Goal: Information Seeking & Learning: Compare options

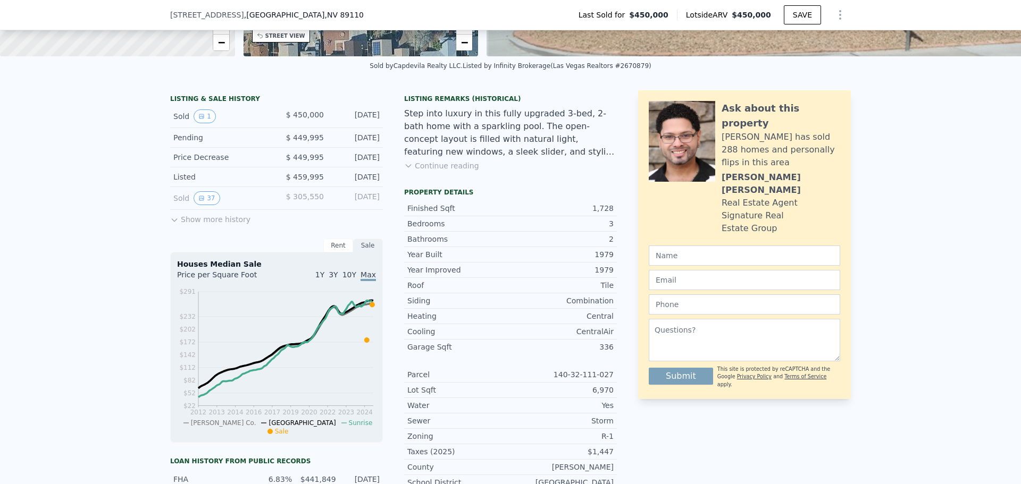
scroll to position [159, 0]
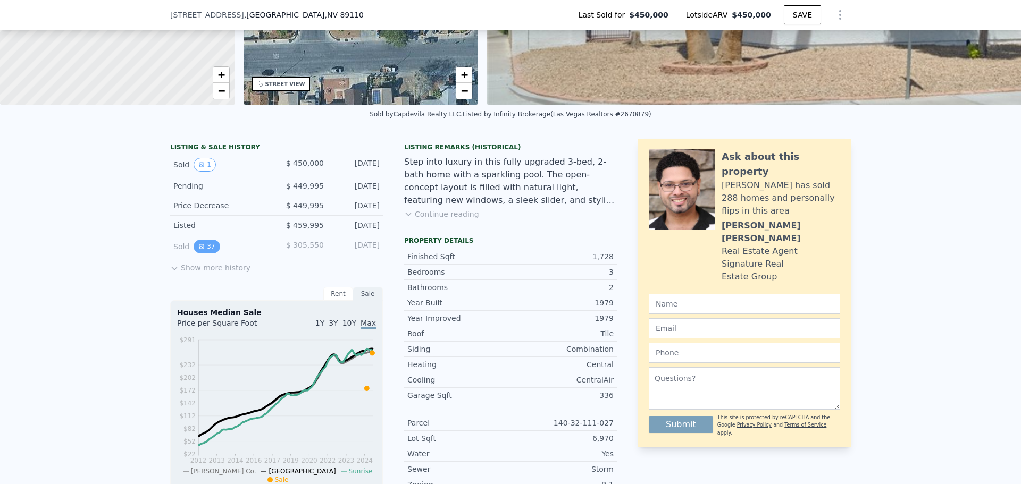
click at [199, 249] on icon "View historical data" at bounding box center [201, 247] width 4 height 4
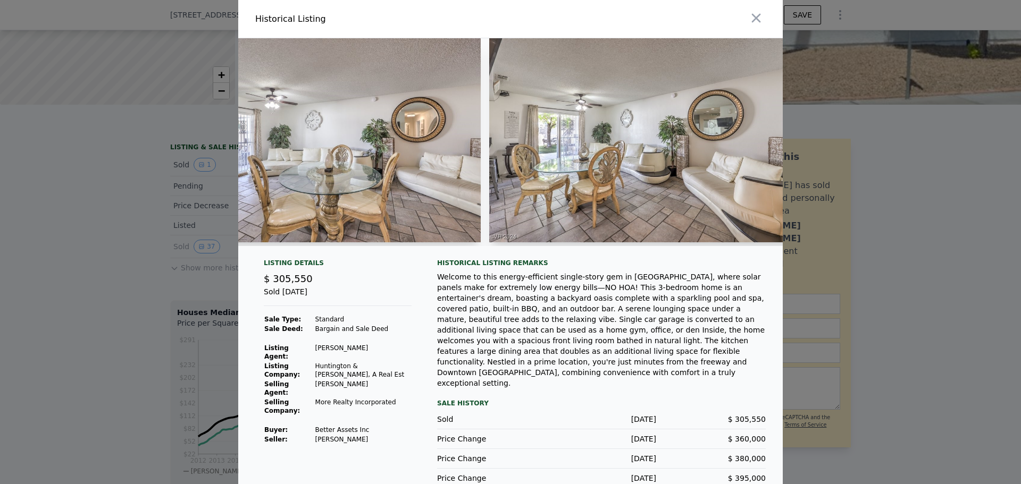
scroll to position [0, 832]
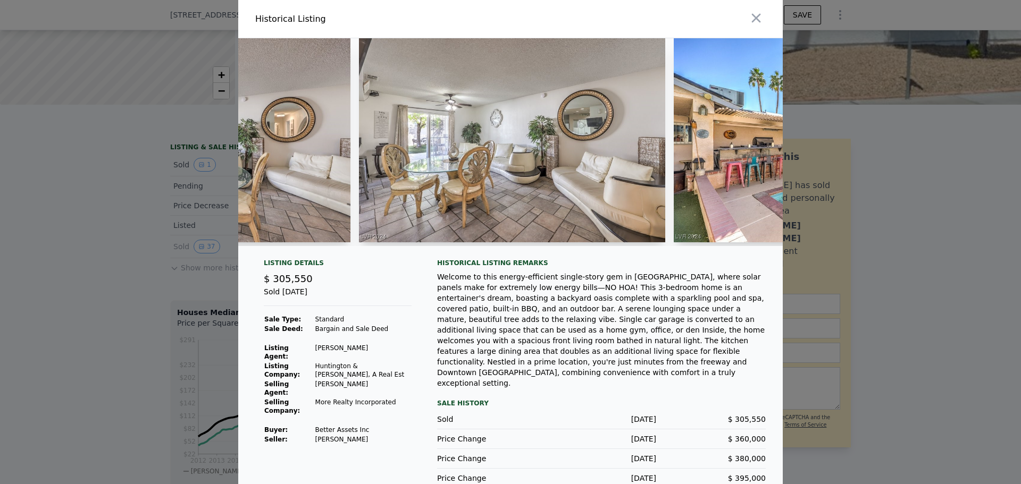
click at [154, 268] on div at bounding box center [510, 242] width 1021 height 484
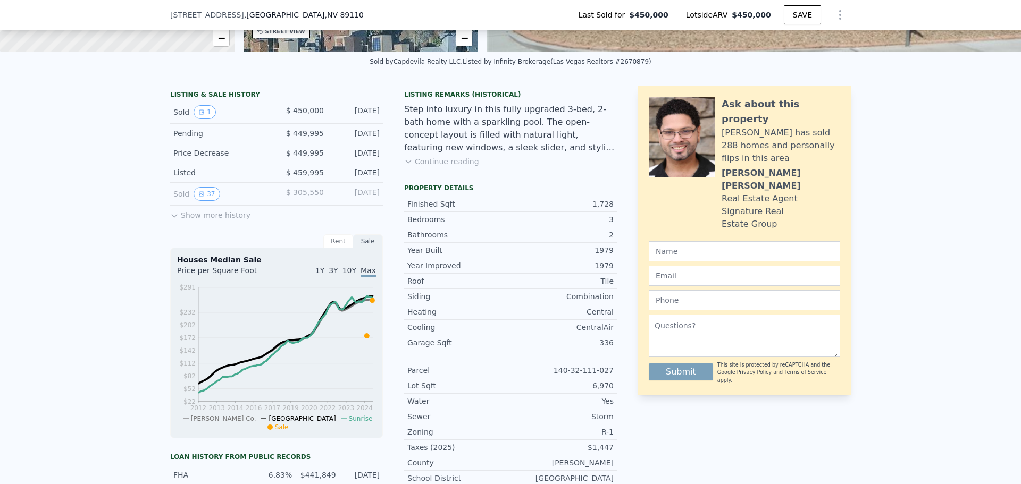
scroll to position [213, 0]
click at [207, 220] on button "Show more history" at bounding box center [210, 212] width 80 height 15
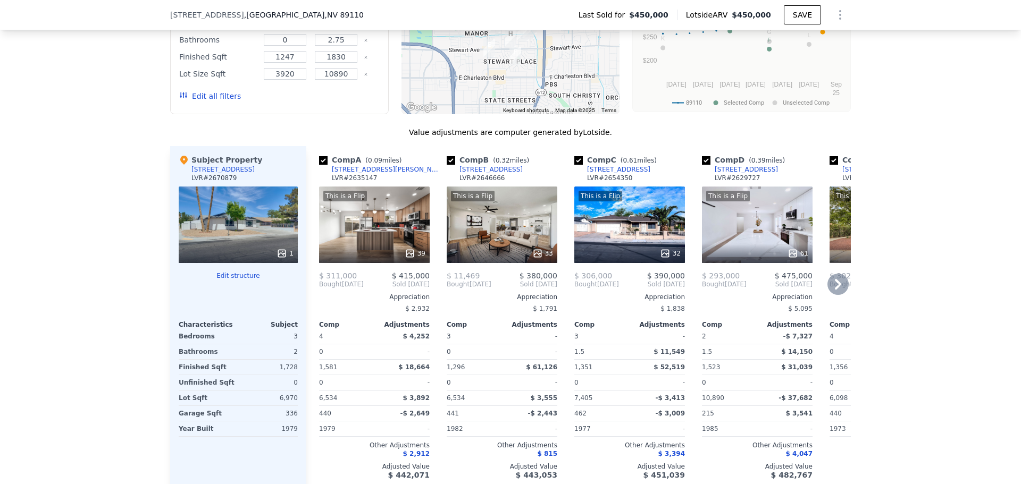
scroll to position [1170, 0]
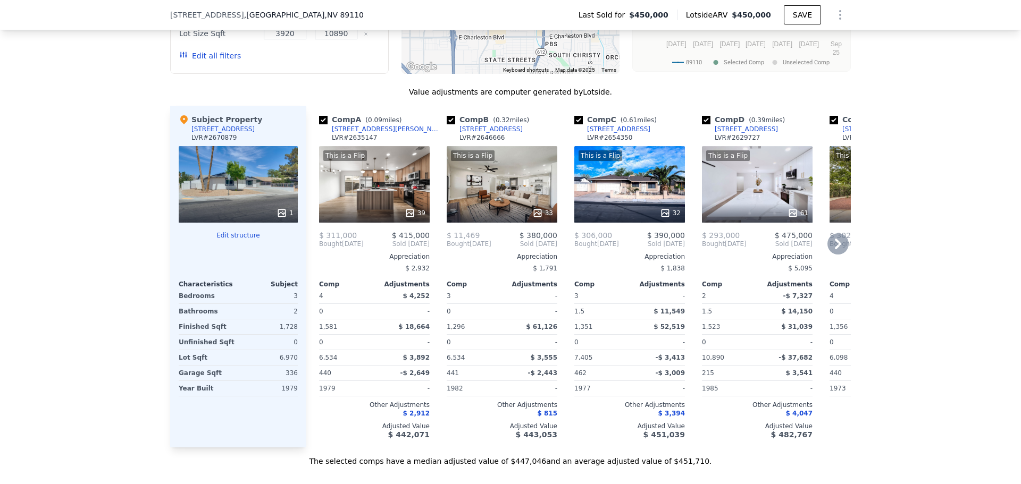
click at [339, 191] on div "This is a Flip 39" at bounding box center [374, 184] width 111 height 77
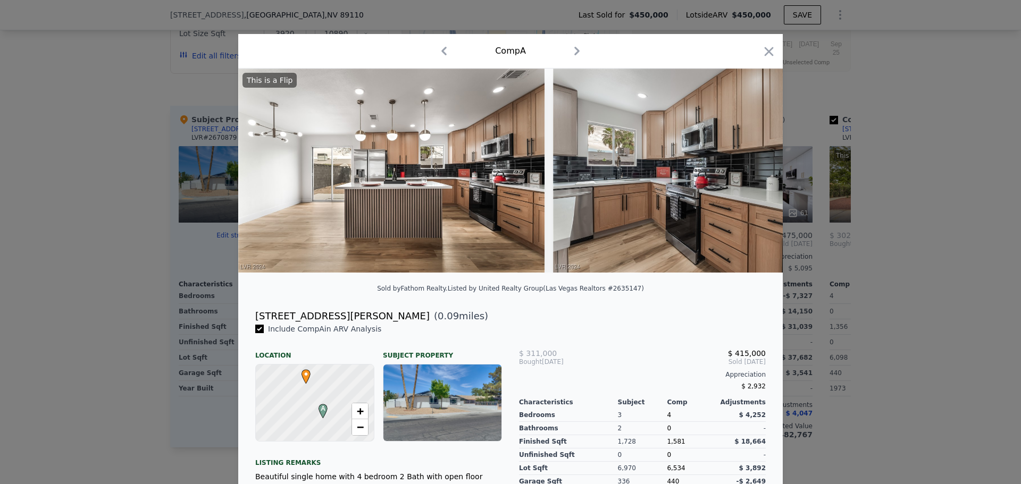
click at [277, 323] on div "[STREET_ADDRESS][PERSON_NAME]" at bounding box center [342, 316] width 174 height 15
click at [408, 203] on img at bounding box center [391, 171] width 306 height 204
click at [752, 176] on icon at bounding box center [755, 170] width 6 height 11
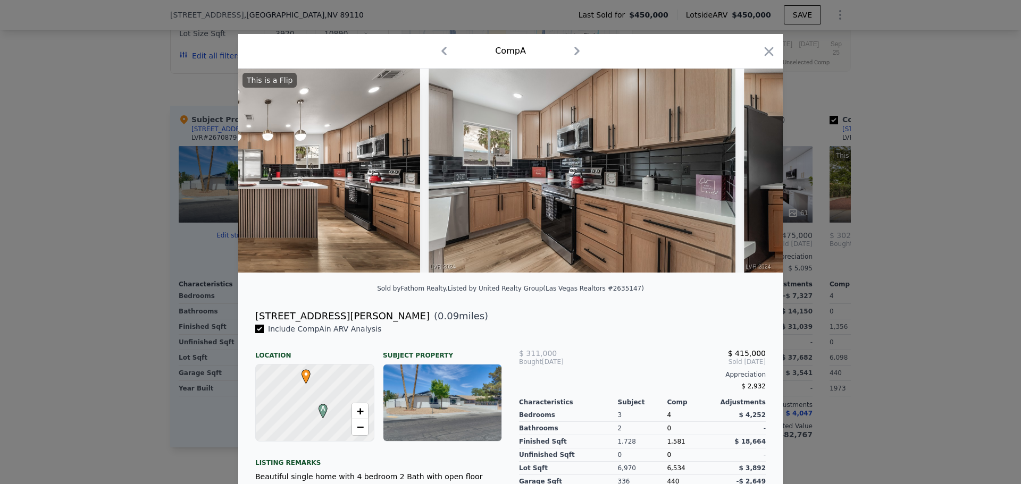
scroll to position [0, 255]
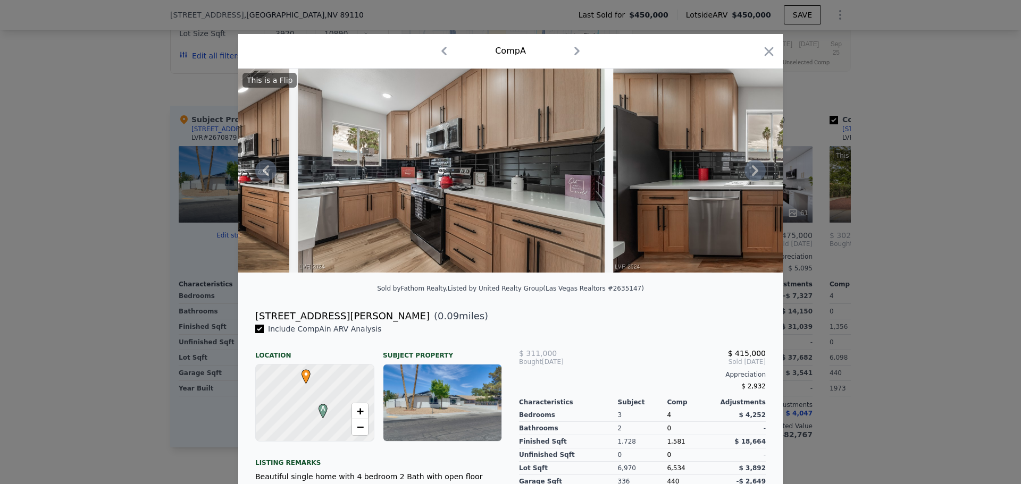
click at [749, 175] on icon at bounding box center [754, 170] width 21 height 21
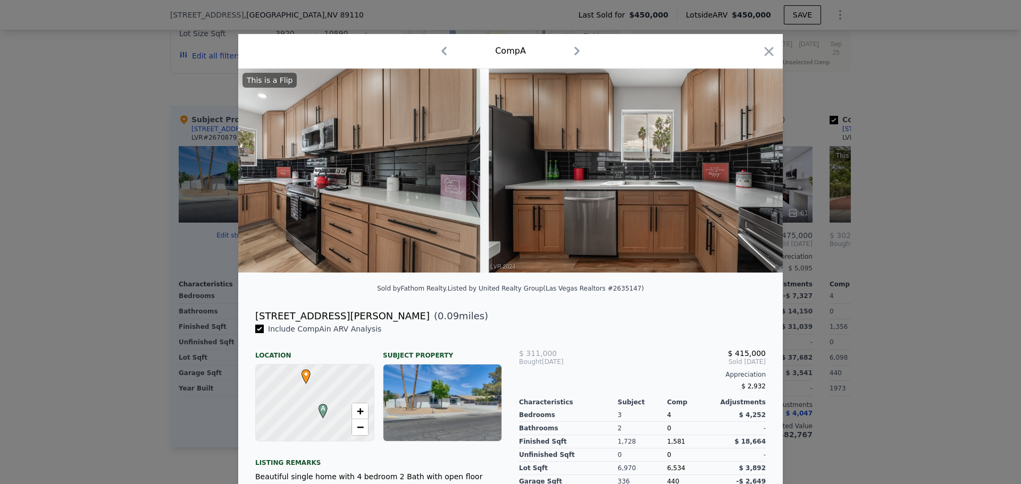
scroll to position [0, 510]
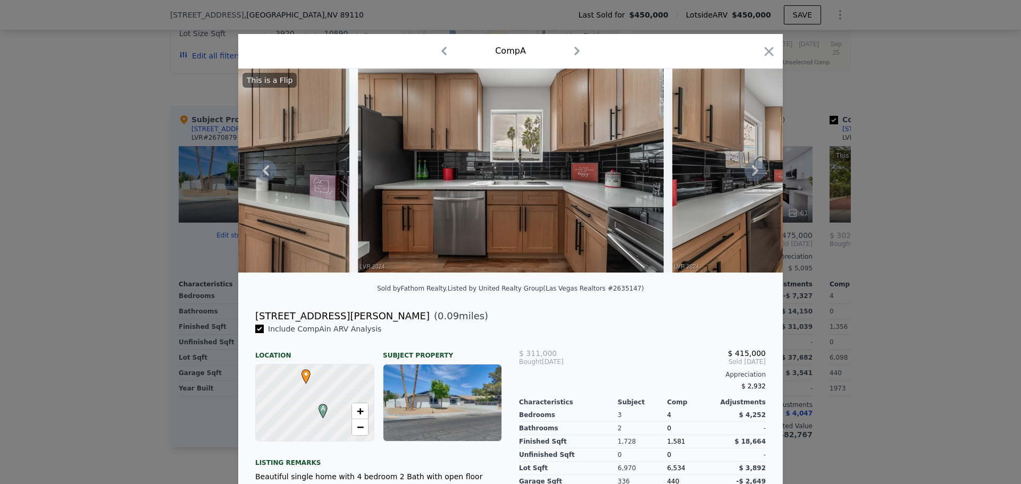
click at [748, 174] on icon at bounding box center [754, 170] width 21 height 21
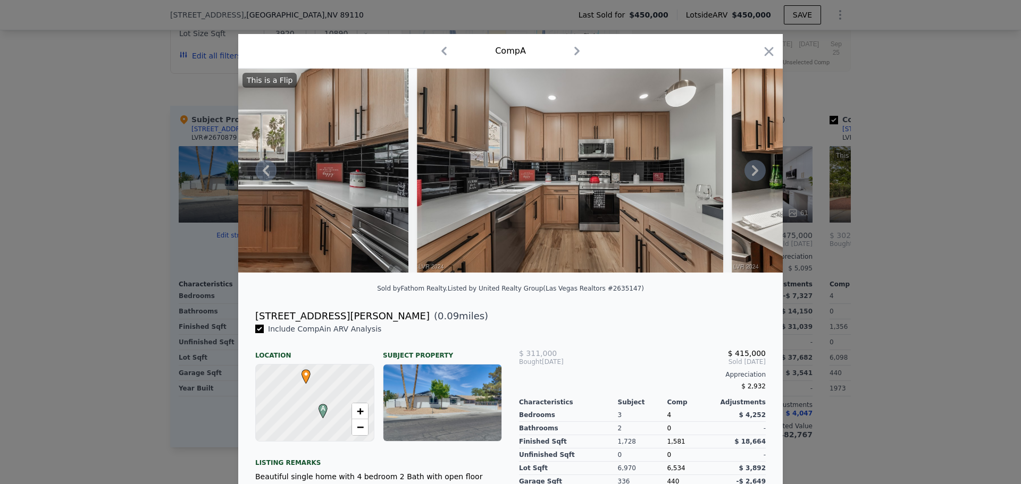
click at [748, 174] on icon at bounding box center [754, 170] width 21 height 21
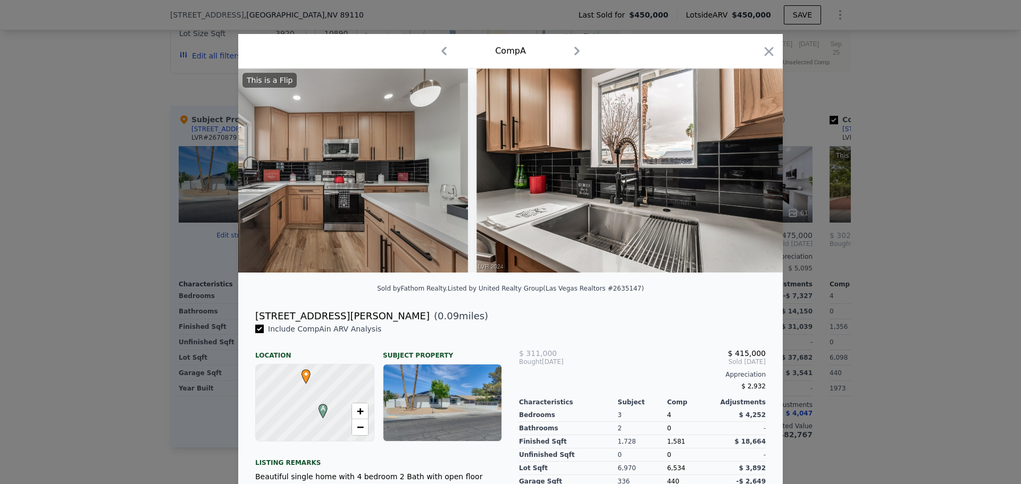
click at [748, 174] on img at bounding box center [629, 171] width 306 height 204
click at [748, 174] on icon at bounding box center [754, 170] width 21 height 21
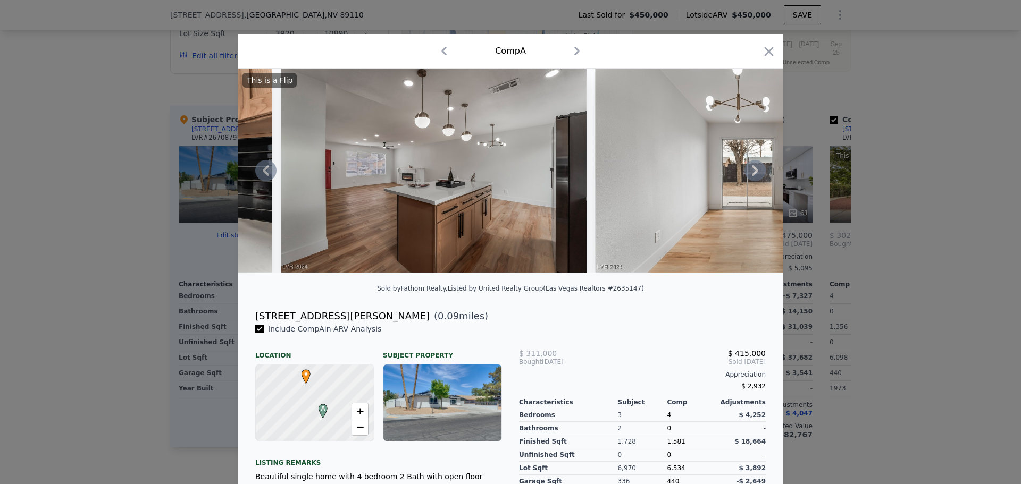
click at [748, 174] on icon at bounding box center [754, 170] width 21 height 21
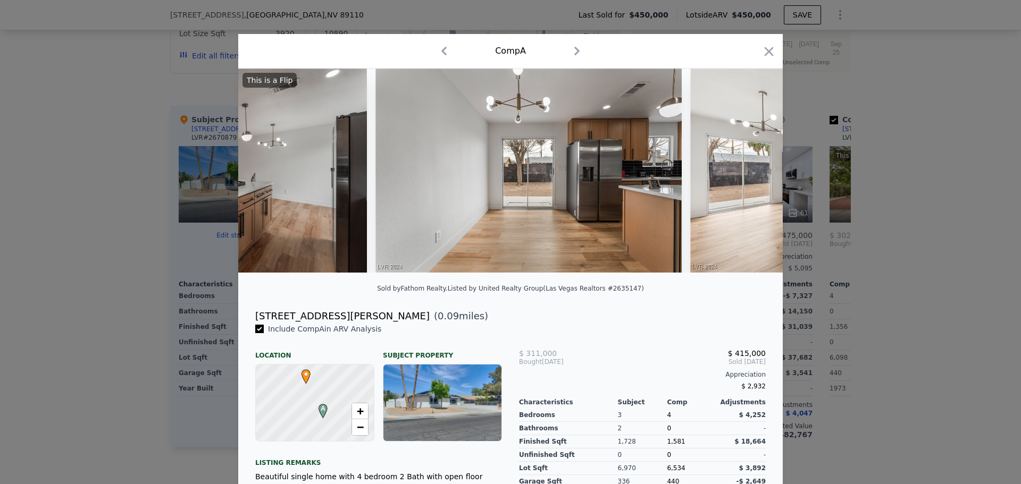
scroll to position [0, 1786]
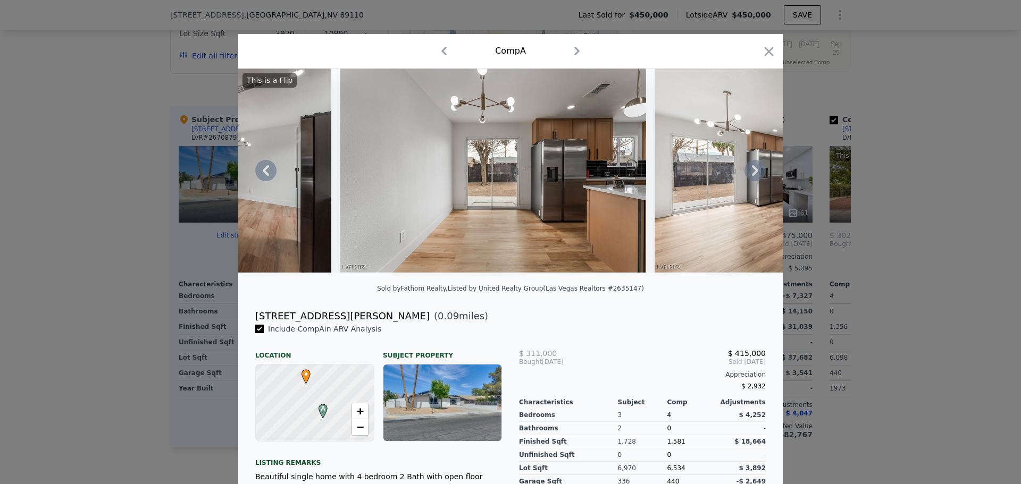
click at [748, 174] on icon at bounding box center [754, 170] width 21 height 21
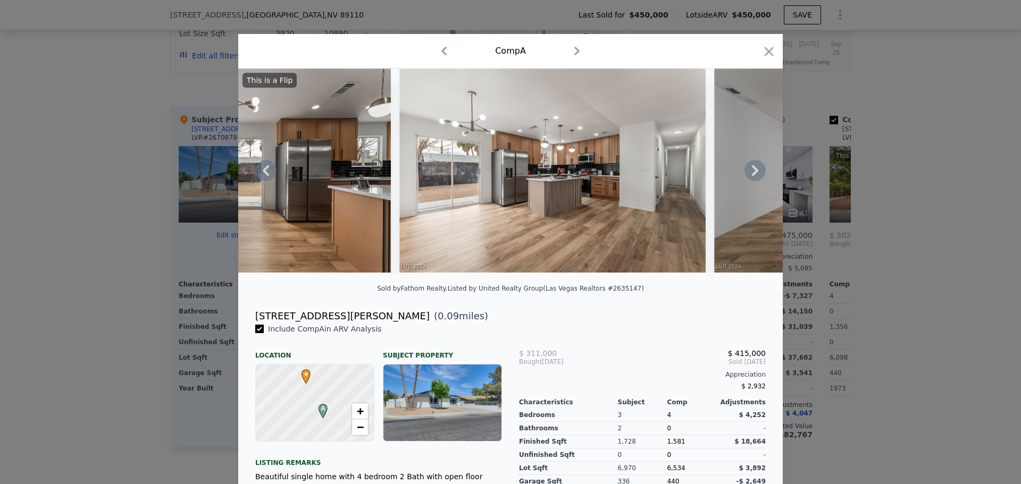
click at [748, 174] on icon at bounding box center [754, 170] width 21 height 21
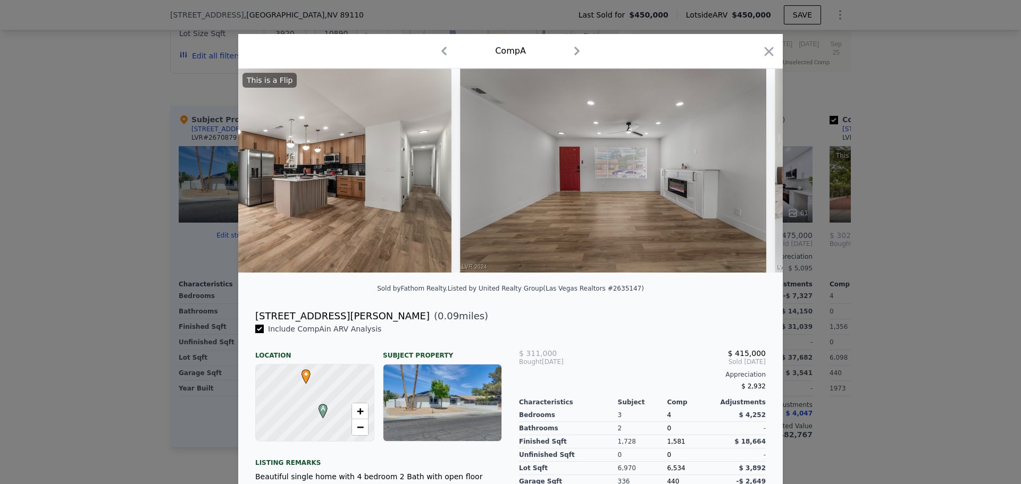
scroll to position [0, 2297]
click at [748, 174] on div "This is a Flip" at bounding box center [510, 171] width 544 height 204
click at [748, 174] on icon at bounding box center [754, 170] width 21 height 21
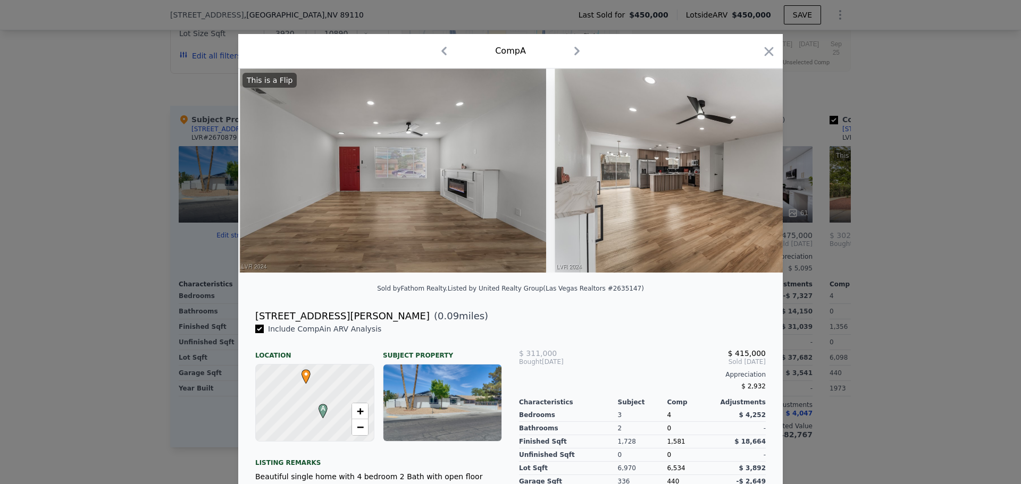
scroll to position [0, 2552]
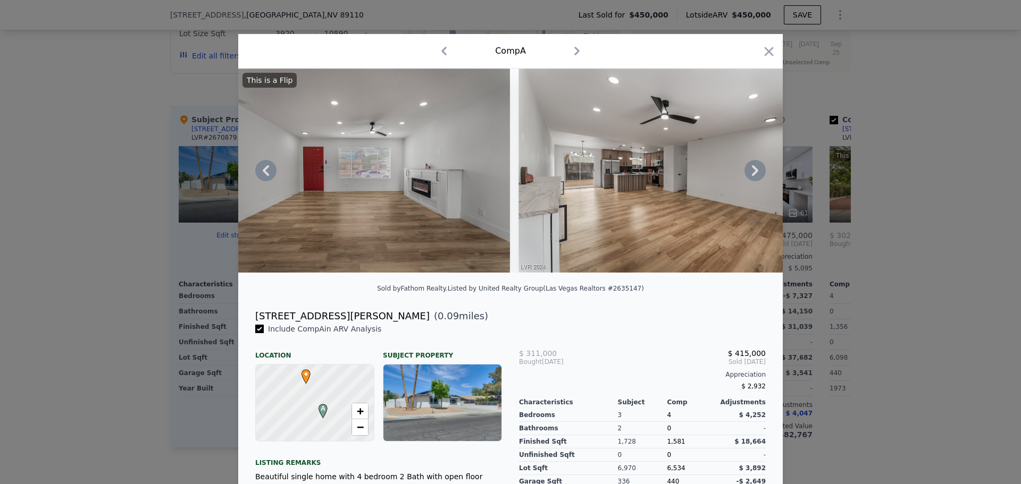
click at [748, 174] on icon at bounding box center [754, 170] width 21 height 21
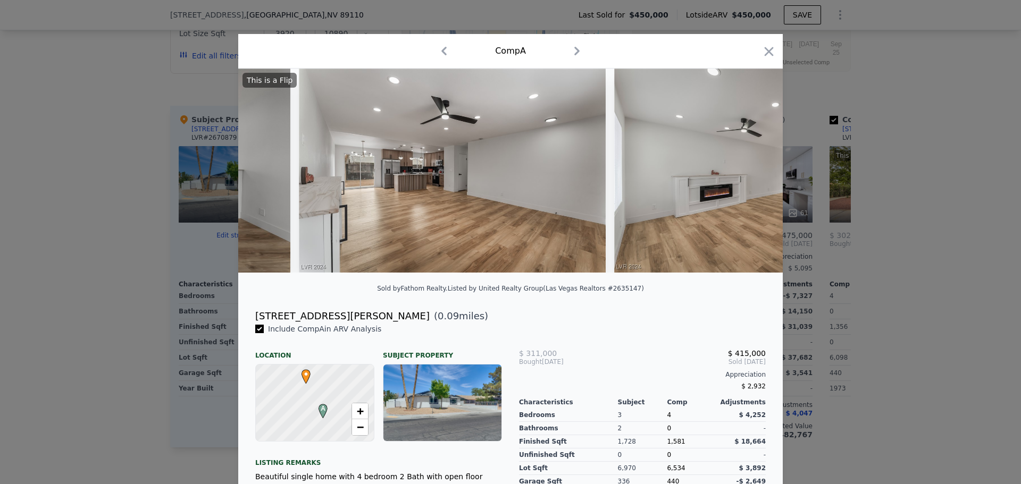
scroll to position [0, 2807]
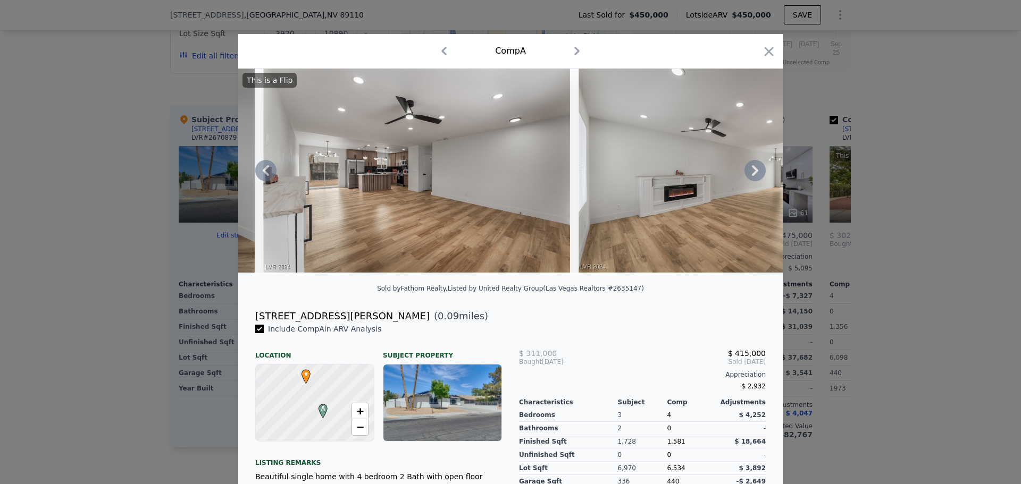
click at [748, 174] on icon at bounding box center [754, 170] width 21 height 21
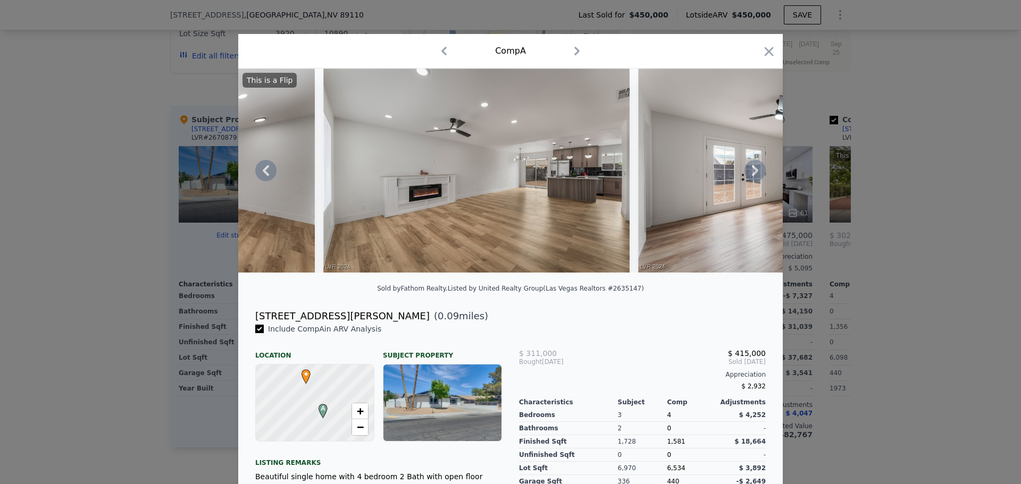
click at [748, 174] on icon at bounding box center [754, 170] width 21 height 21
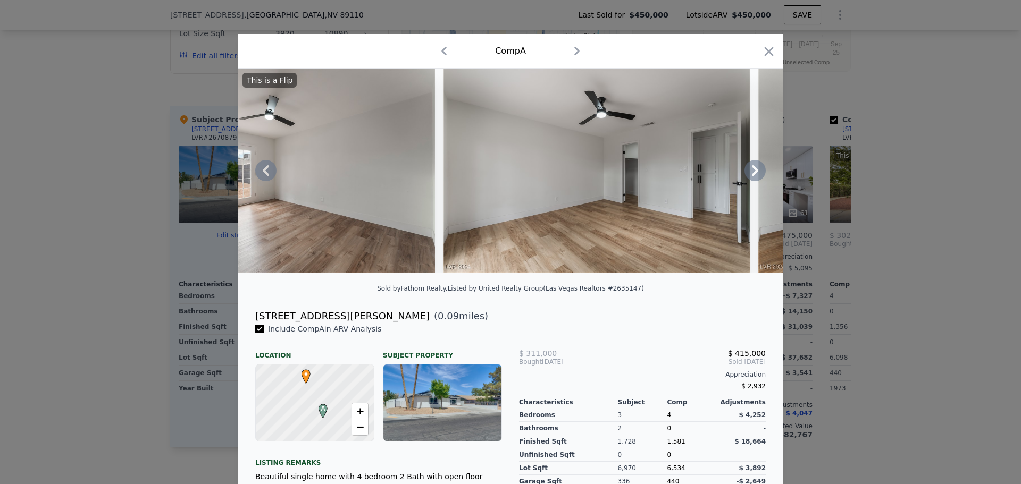
click at [748, 174] on icon at bounding box center [754, 170] width 21 height 21
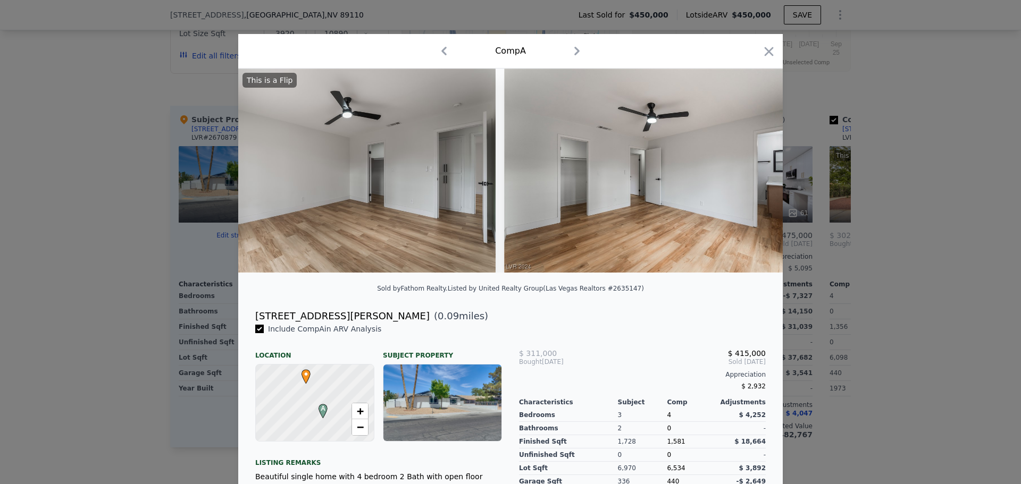
scroll to position [0, 3828]
click at [748, 174] on div "This is a Flip" at bounding box center [510, 171] width 544 height 204
click at [748, 174] on icon at bounding box center [754, 170] width 21 height 21
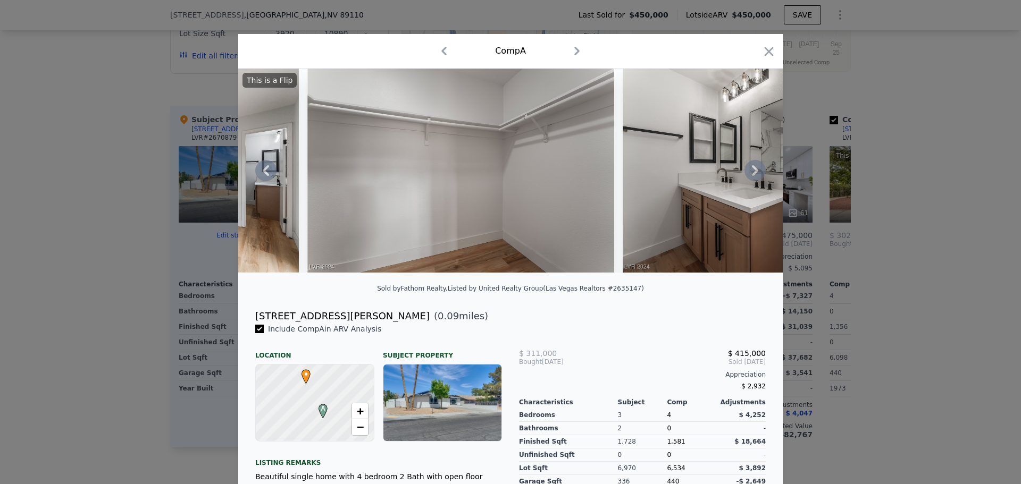
click at [748, 174] on icon at bounding box center [754, 170] width 21 height 21
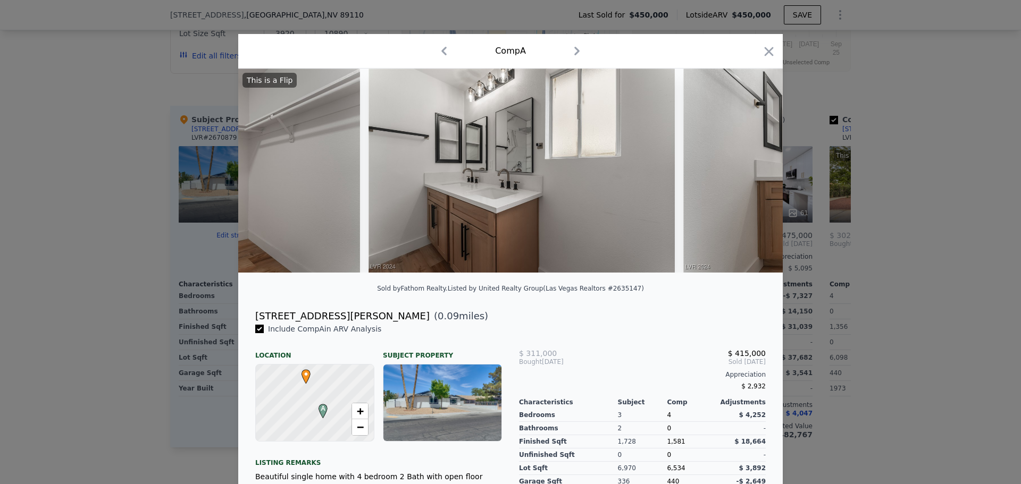
scroll to position [0, 4593]
click at [748, 174] on div "This is a Flip" at bounding box center [510, 171] width 544 height 204
click at [748, 174] on icon at bounding box center [754, 170] width 21 height 21
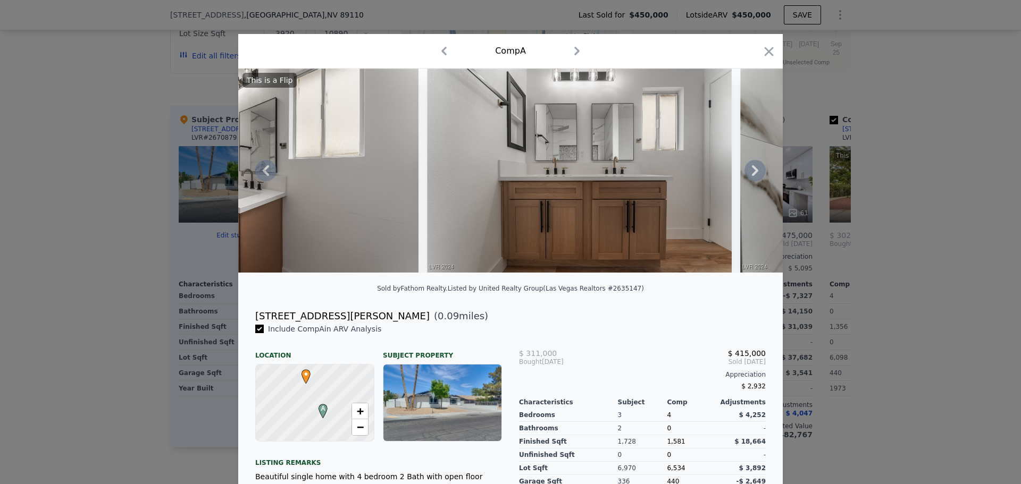
click at [748, 174] on icon at bounding box center [754, 170] width 21 height 21
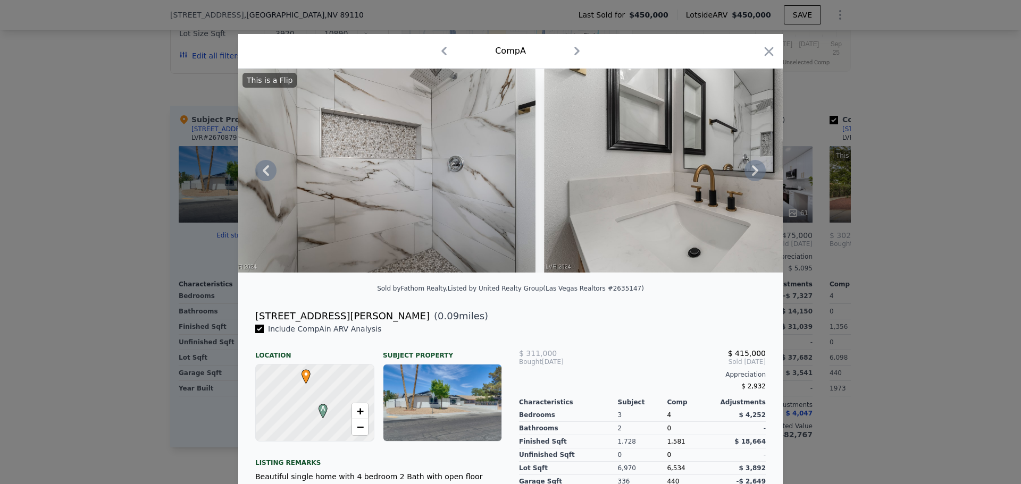
click at [748, 174] on icon at bounding box center [754, 170] width 21 height 21
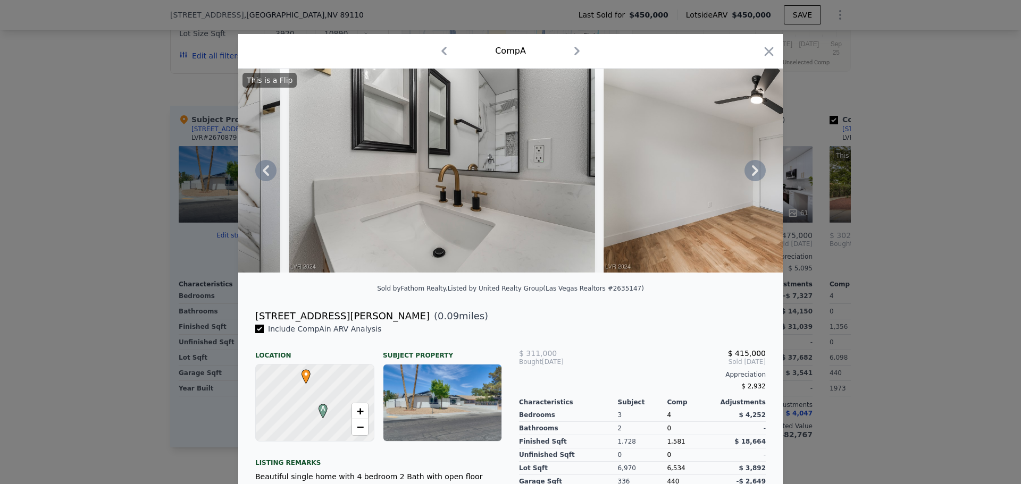
click at [748, 174] on icon at bounding box center [754, 170] width 21 height 21
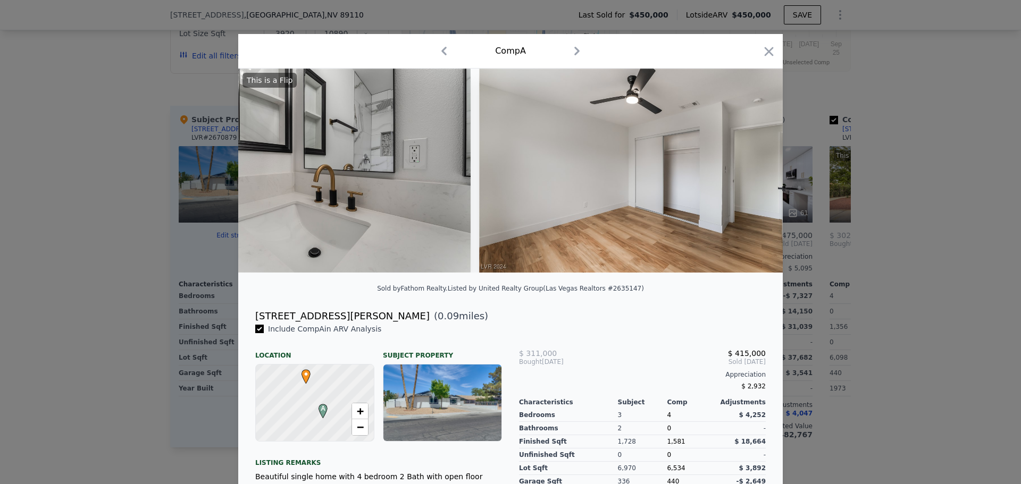
scroll to position [0, 5869]
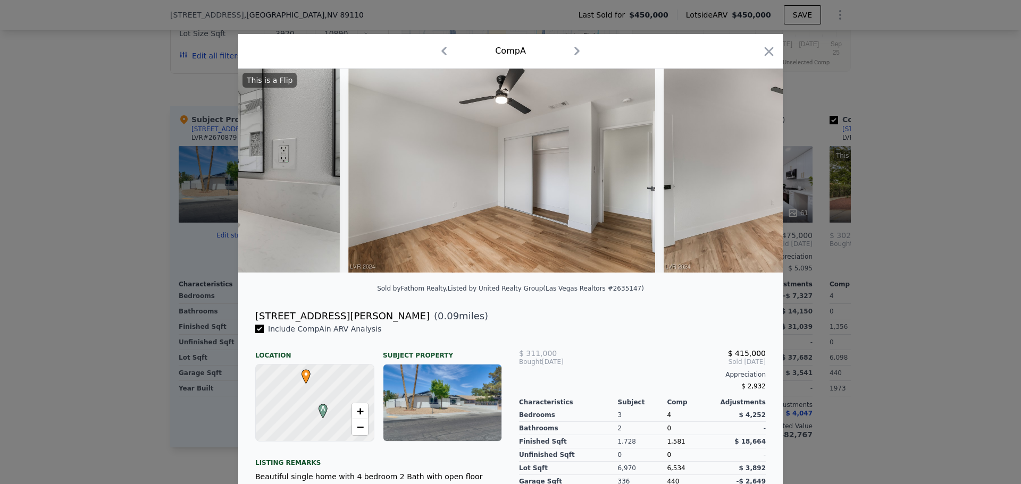
click at [748, 174] on div "This is a Flip" at bounding box center [510, 171] width 544 height 204
click at [748, 174] on icon at bounding box center [754, 170] width 21 height 21
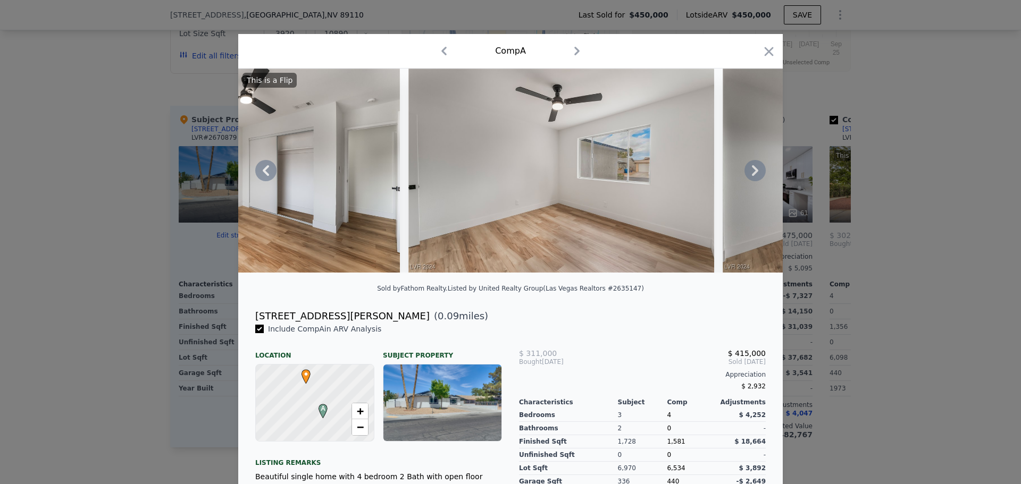
click at [748, 174] on icon at bounding box center [754, 170] width 21 height 21
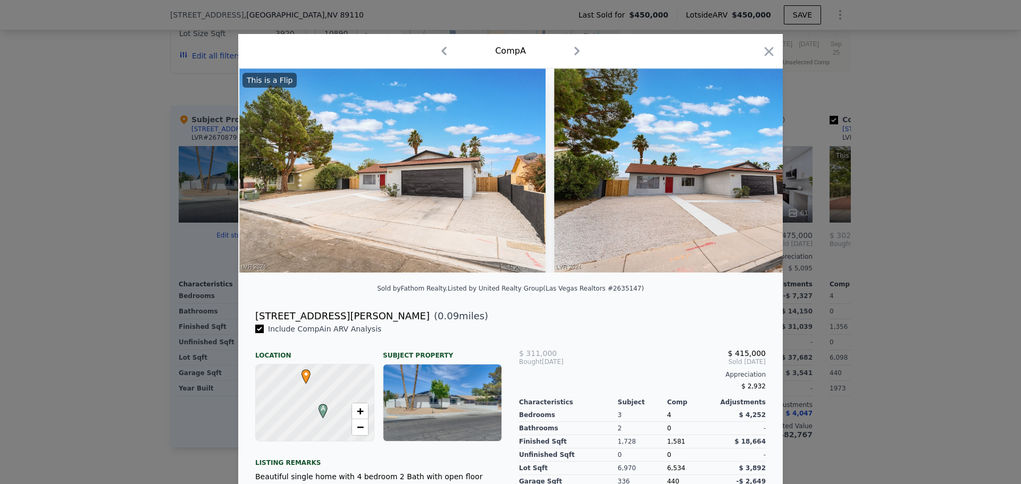
scroll to position [0, 11722]
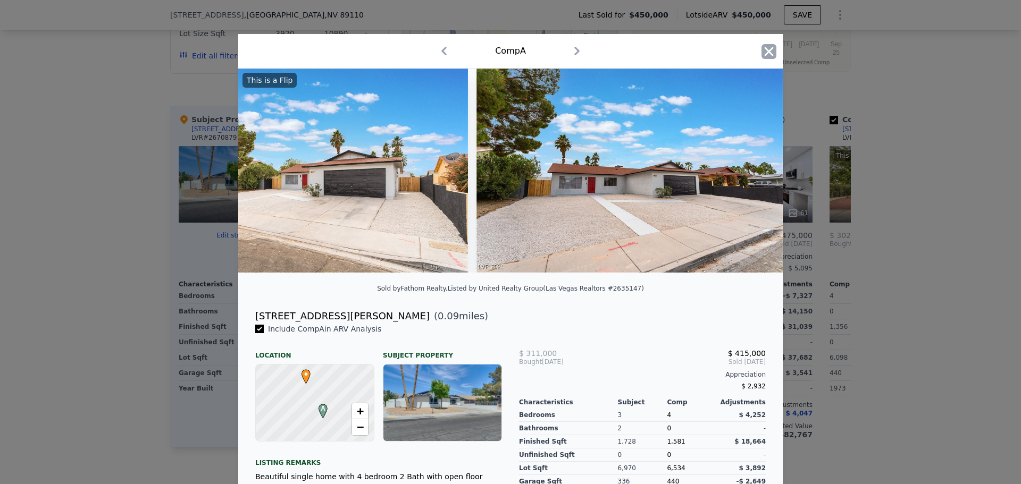
click at [761, 53] on icon "button" at bounding box center [768, 51] width 15 height 15
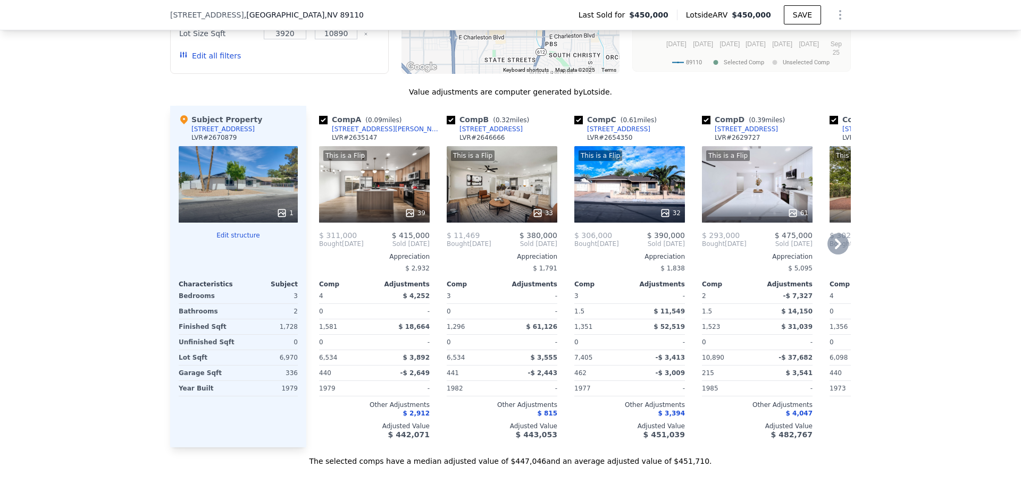
click at [644, 191] on div "This is a Flip 32" at bounding box center [629, 184] width 111 height 77
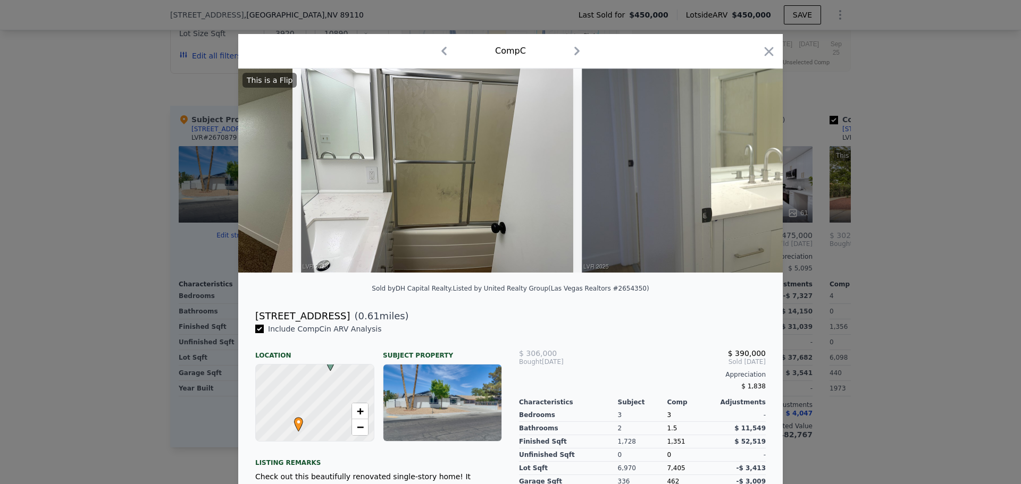
scroll to position [0, 3931]
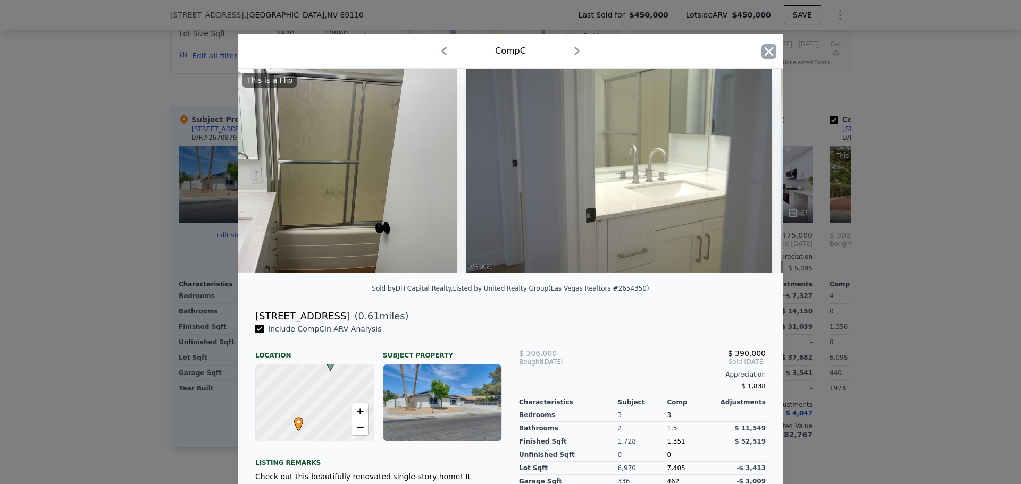
click at [764, 52] on icon "button" at bounding box center [768, 51] width 9 height 9
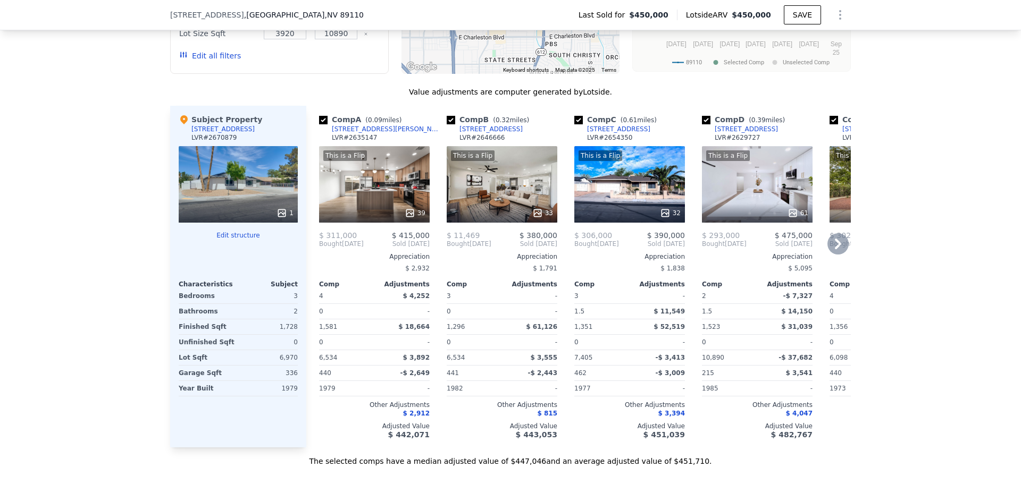
click at [752, 196] on div "This is a Flip 61" at bounding box center [757, 184] width 111 height 77
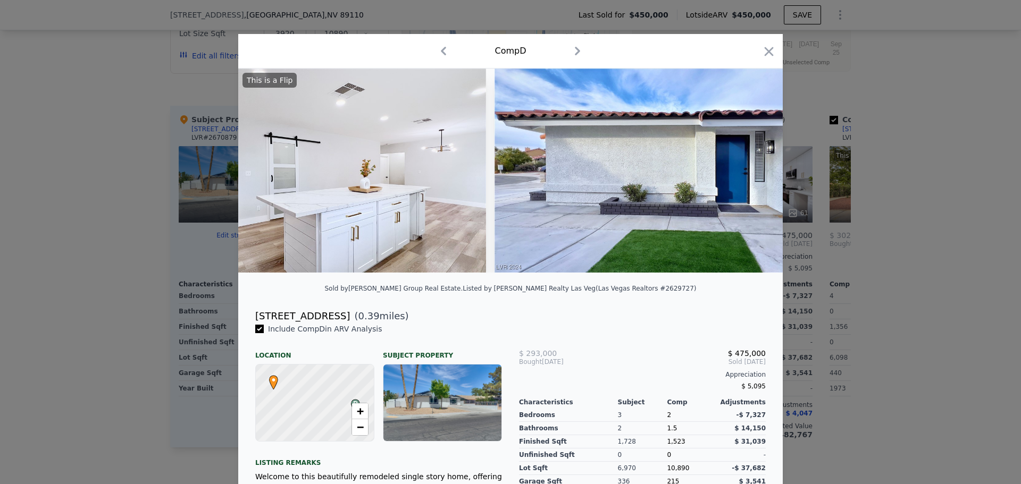
scroll to position [0, 5242]
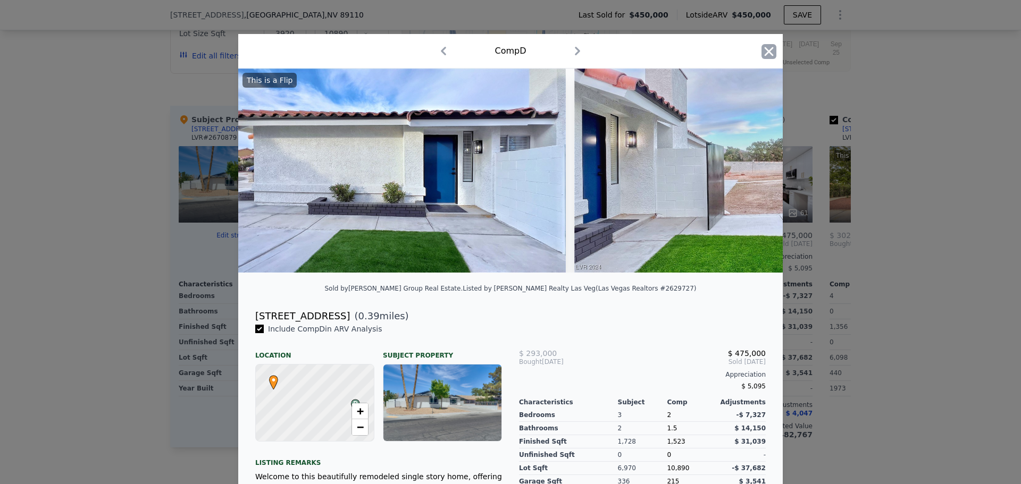
click at [764, 54] on icon "button" at bounding box center [768, 51] width 9 height 9
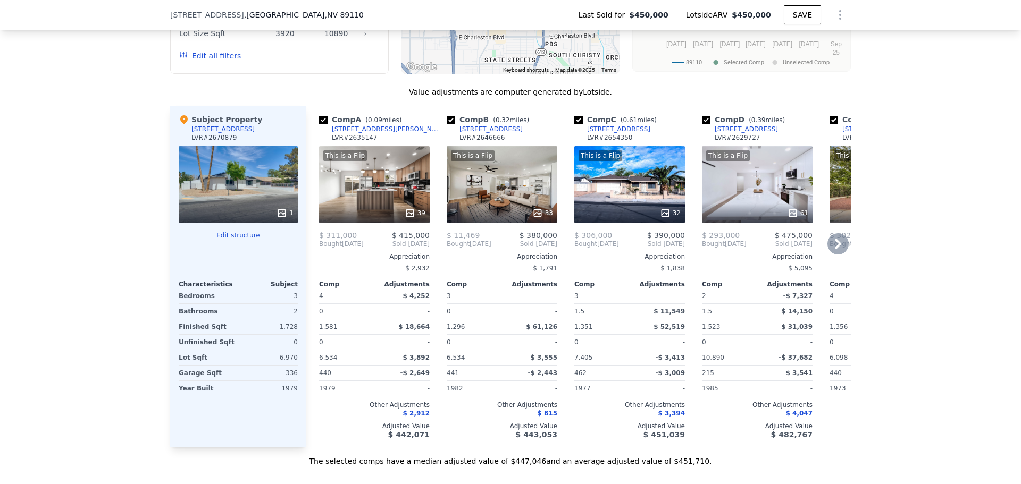
click at [513, 190] on div "This is a Flip 33" at bounding box center [502, 184] width 111 height 77
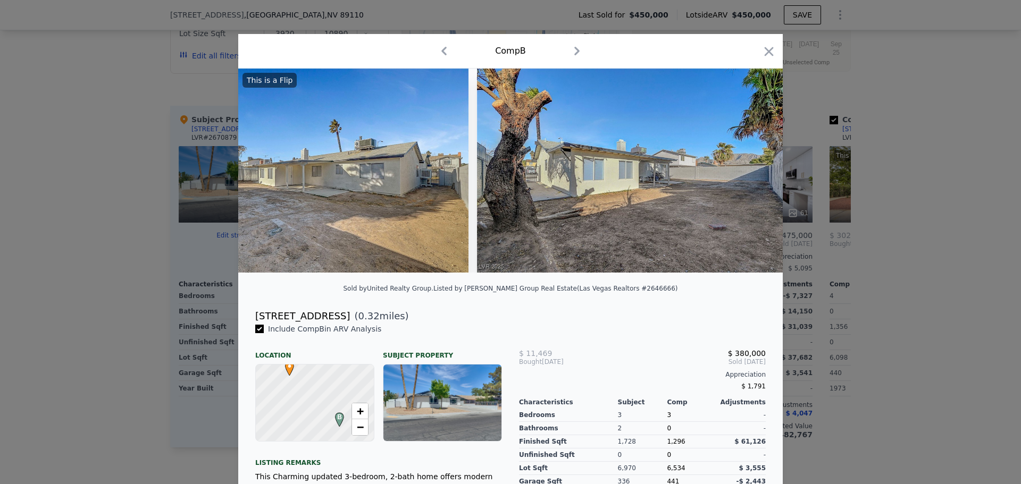
scroll to position [0, 9318]
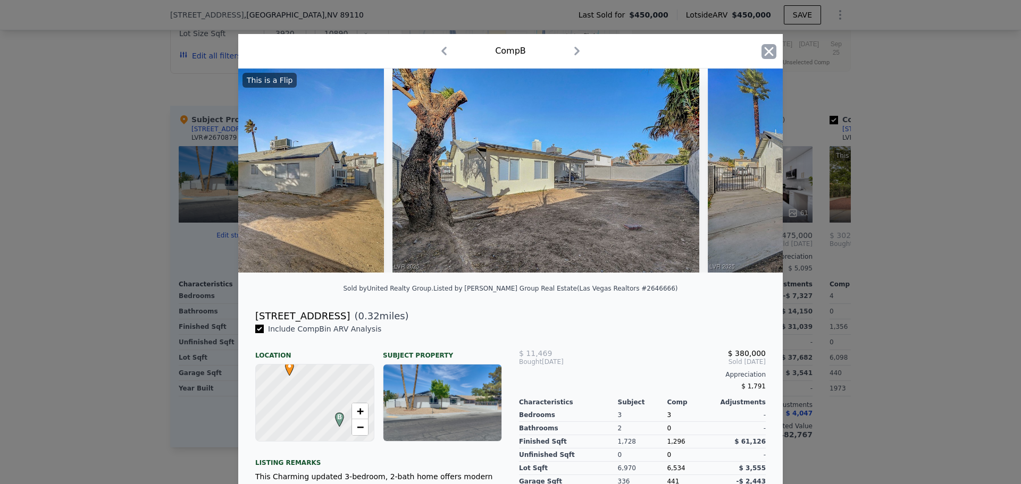
click at [762, 52] on icon "button" at bounding box center [768, 51] width 15 height 15
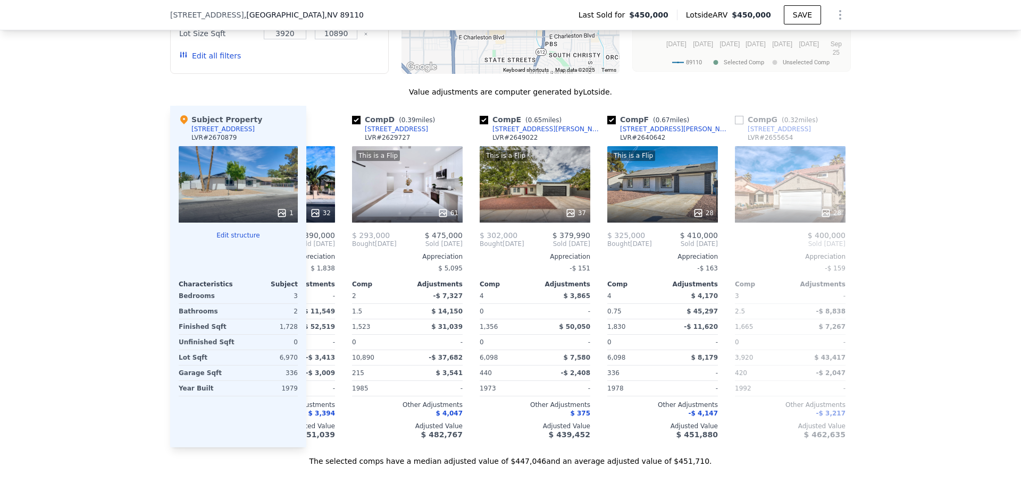
scroll to position [0, 356]
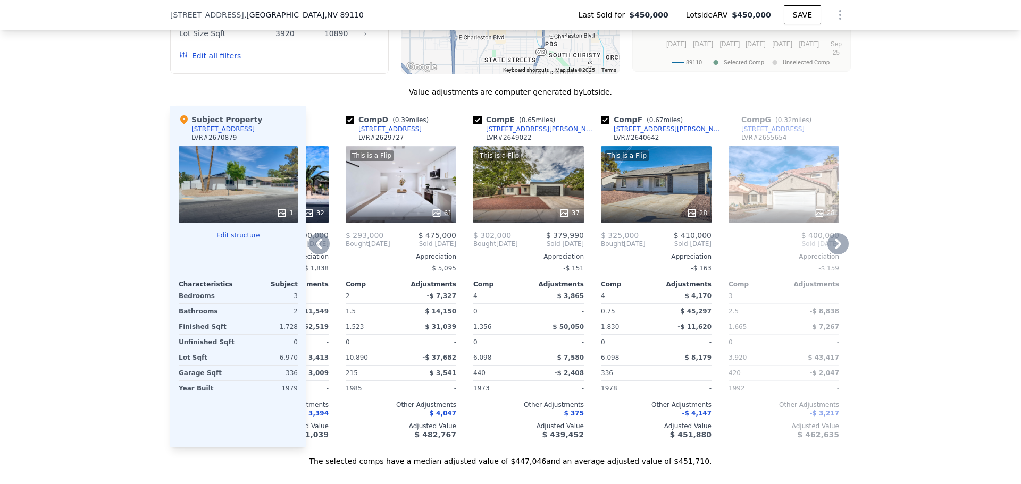
click at [566, 191] on div "This is a Flip 37" at bounding box center [528, 184] width 111 height 77
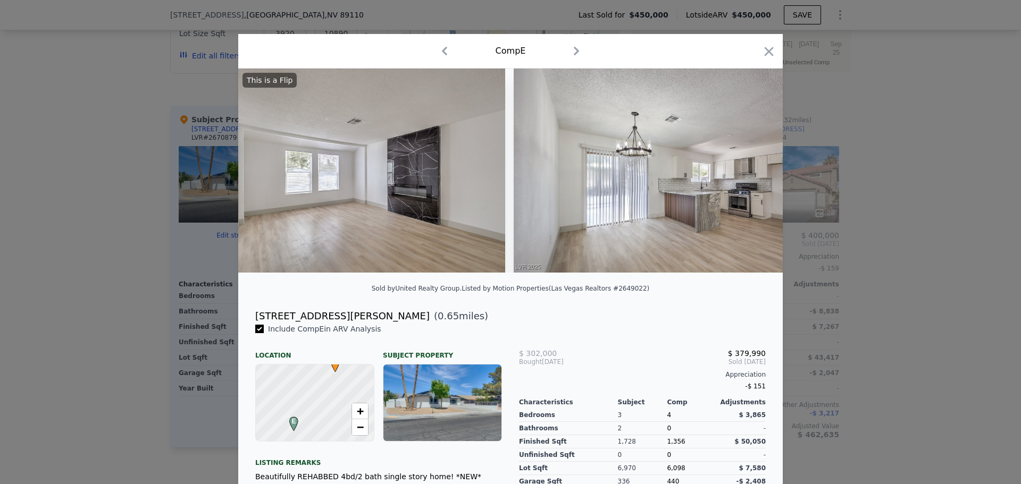
scroll to position [0, 2829]
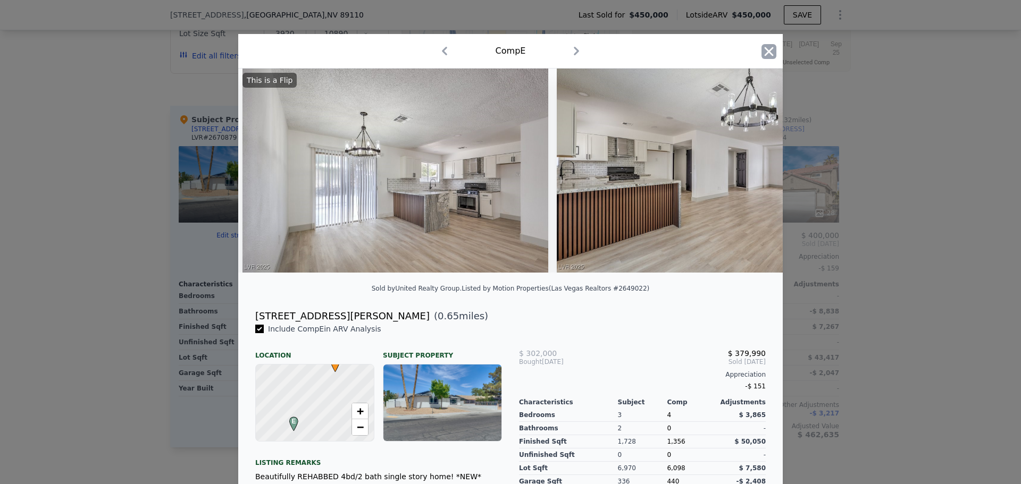
click at [762, 51] on icon "button" at bounding box center [768, 51] width 15 height 15
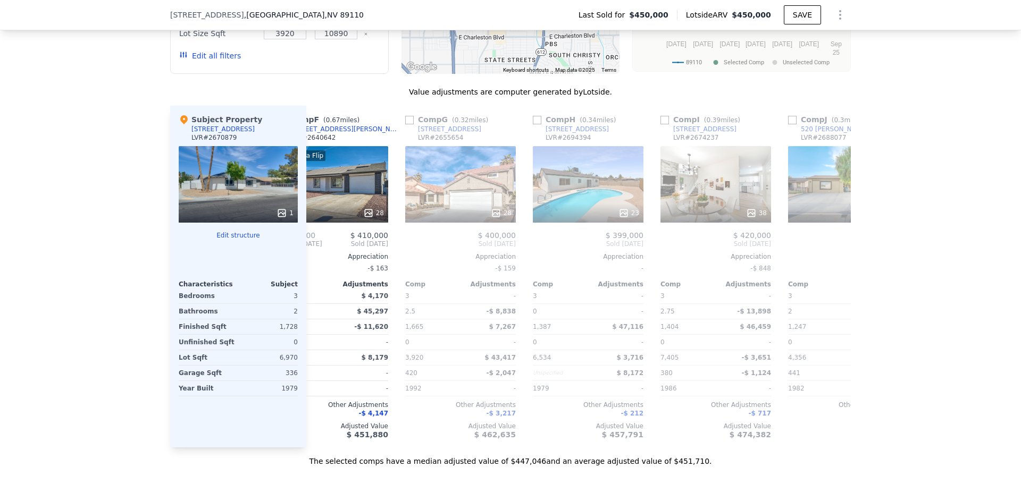
scroll to position [0, 686]
